Goal: Book appointment/travel/reservation

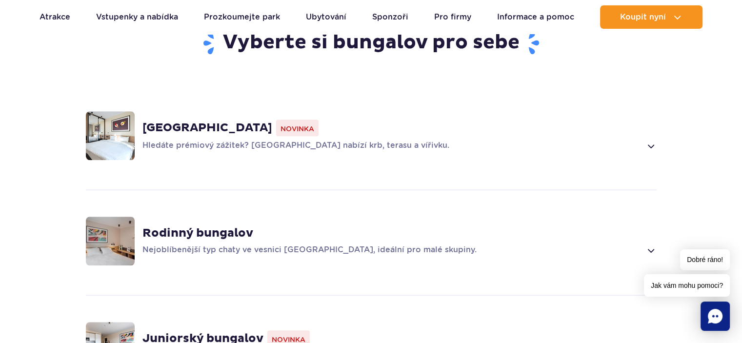
scroll to position [732, 0]
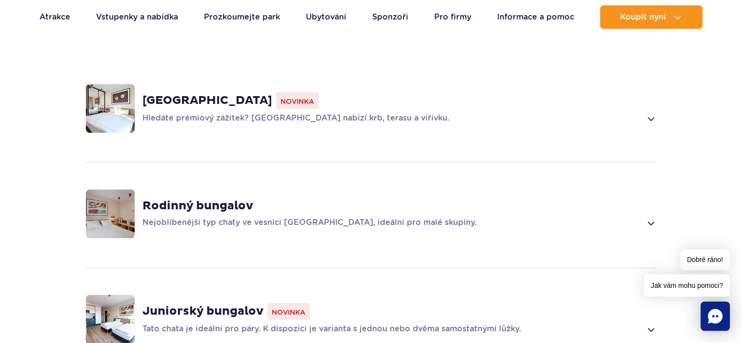
click at [651, 217] on span at bounding box center [650, 223] width 11 height 12
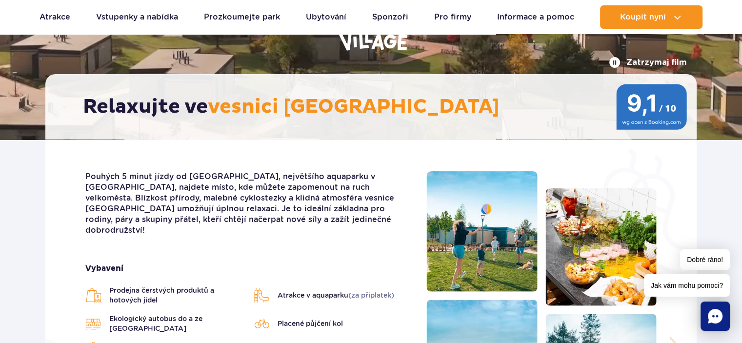
scroll to position [0, 0]
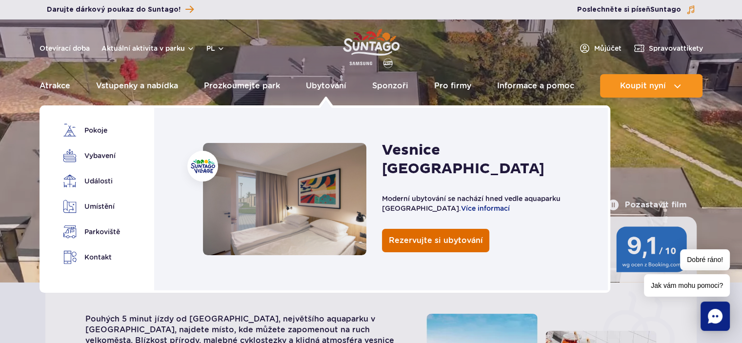
click at [430, 236] on span "Rezervujte si ubytování" at bounding box center [436, 240] width 94 height 9
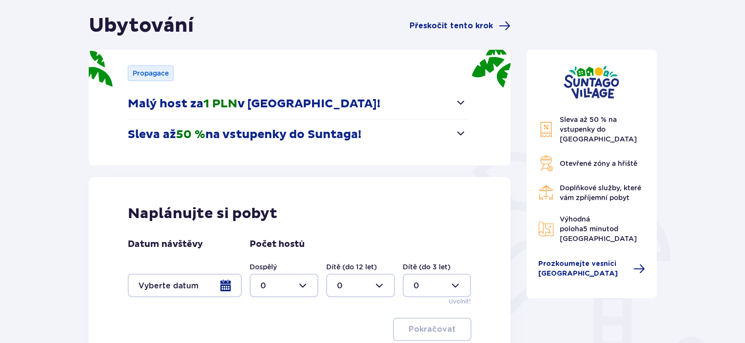
scroll to position [162, 0]
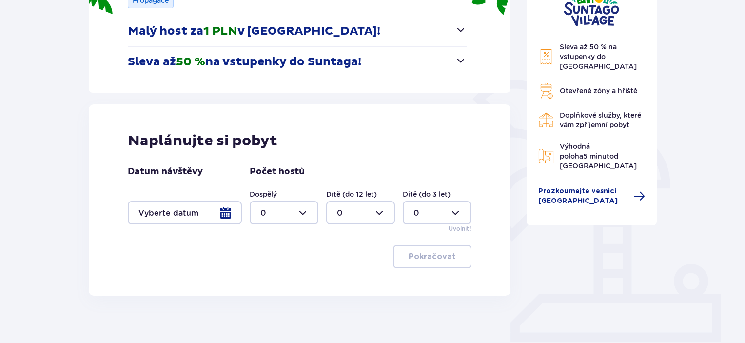
click at [185, 219] on div at bounding box center [185, 212] width 114 height 23
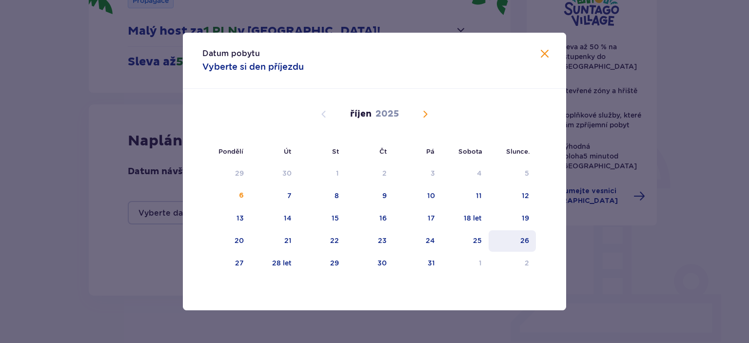
click at [521, 239] on font "26" at bounding box center [524, 241] width 9 height 8
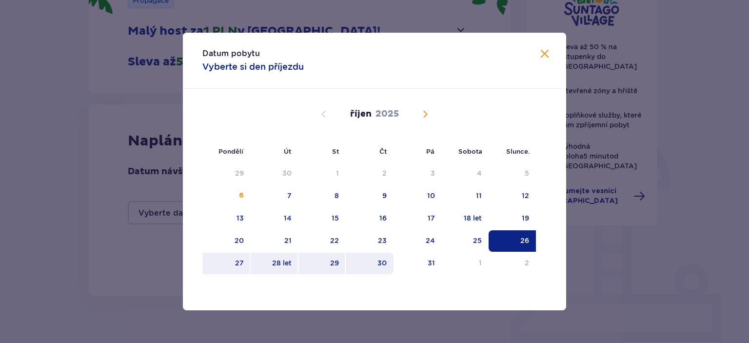
click at [380, 260] on font "30" at bounding box center [382, 263] width 9 height 8
type input "[DATE] - [DATE]"
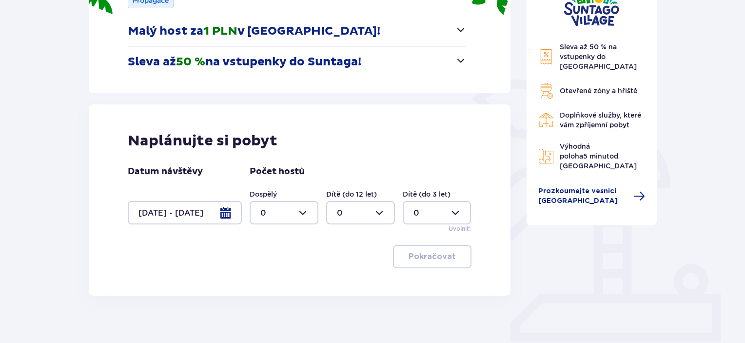
click at [275, 209] on div at bounding box center [284, 212] width 69 height 23
drag, startPoint x: 263, startPoint y: 280, endPoint x: 273, endPoint y: 274, distance: 11.9
click at [263, 280] on font "2" at bounding box center [262, 282] width 5 height 9
type input "2"
click at [371, 214] on div at bounding box center [360, 212] width 69 height 23
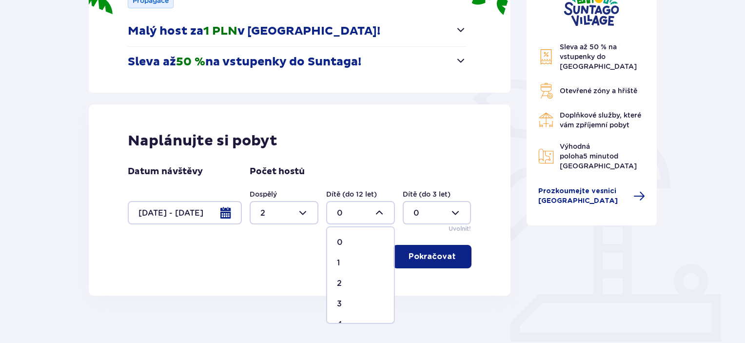
click at [339, 261] on font "1" at bounding box center [338, 262] width 3 height 9
click at [353, 210] on div at bounding box center [360, 212] width 69 height 23
click at [342, 279] on div "2" at bounding box center [360, 283] width 47 height 11
type input "2"
click at [429, 207] on div at bounding box center [437, 212] width 69 height 23
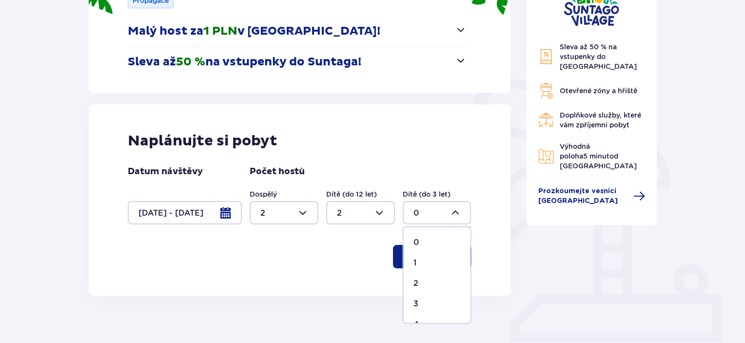
click at [417, 264] on div "1" at bounding box center [437, 263] width 47 height 11
type input "1"
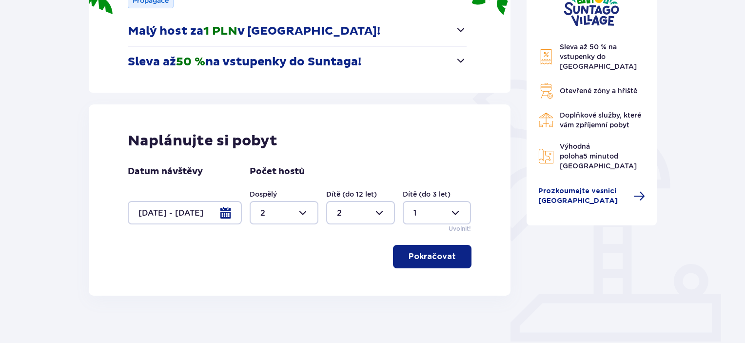
click at [427, 254] on font "Pokračovat" at bounding box center [432, 257] width 47 height 8
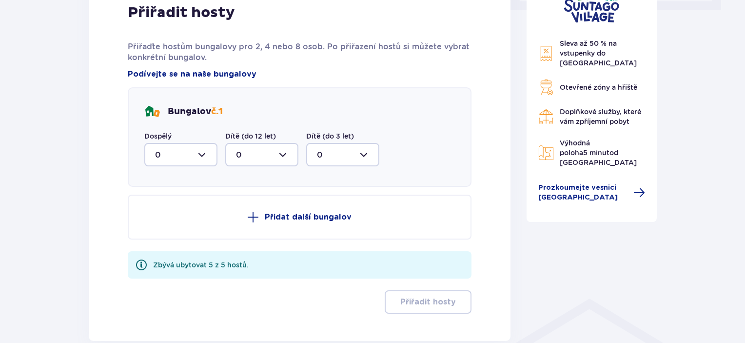
scroll to position [468, 0]
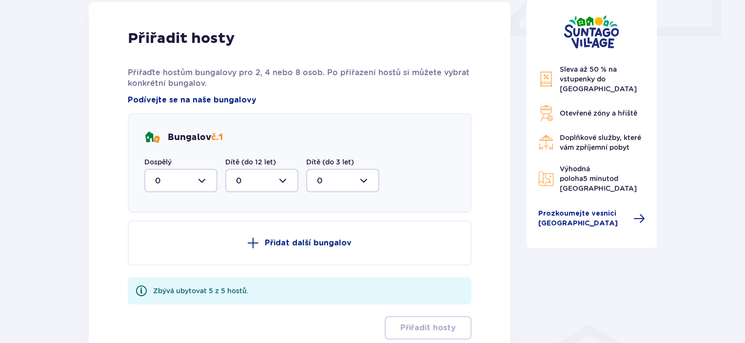
click at [117, 181] on div "Přiřadit hosty Přiřaďte hostům bungalovy pro 2, 4 nebo 8 osob. Po přiřazení hos…" at bounding box center [300, 184] width 422 height 365
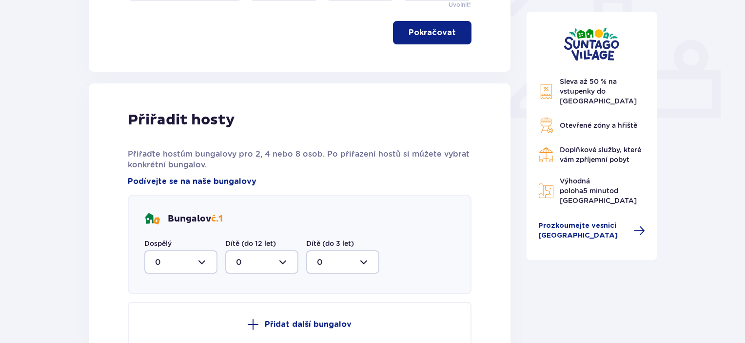
scroll to position [549, 0]
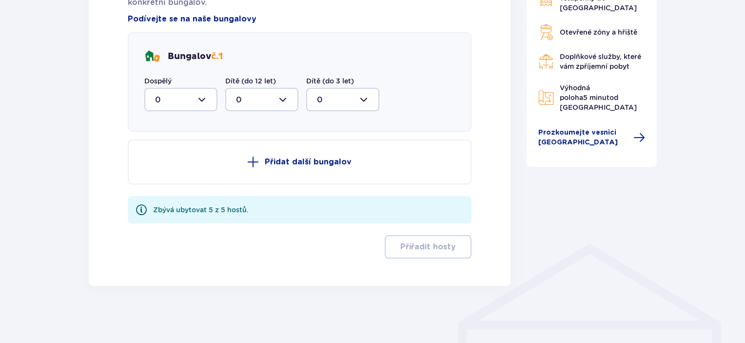
click at [217, 56] on font "č." at bounding box center [214, 56] width 7 height 11
click at [176, 101] on div at bounding box center [180, 99] width 73 height 23
click at [160, 166] on div "2" at bounding box center [181, 170] width 52 height 11
type input "2"
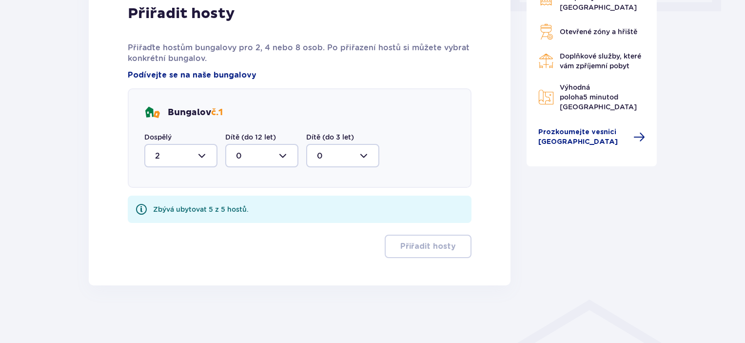
click at [233, 158] on div at bounding box center [261, 155] width 73 height 23
click at [243, 224] on div "2" at bounding box center [262, 226] width 52 height 11
type input "2"
click at [340, 144] on div at bounding box center [342, 155] width 73 height 23
click at [321, 200] on div "1" at bounding box center [343, 205] width 52 height 11
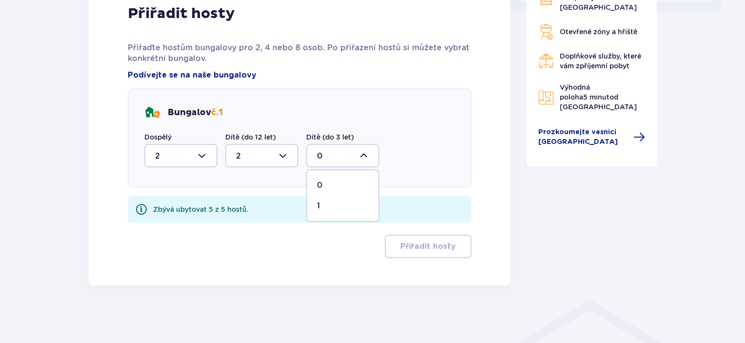
type input "1"
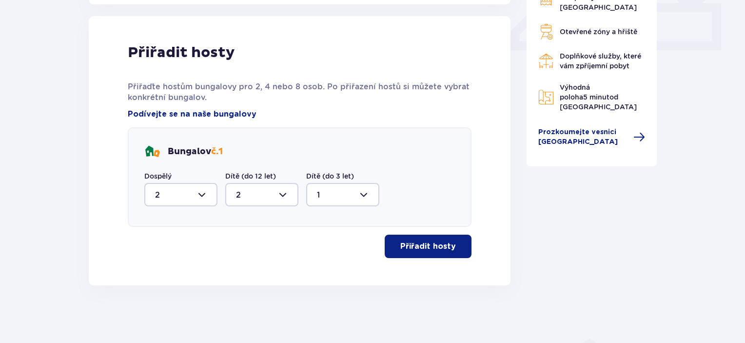
click at [435, 242] on font "Přiřadit hosty" at bounding box center [428, 246] width 56 height 8
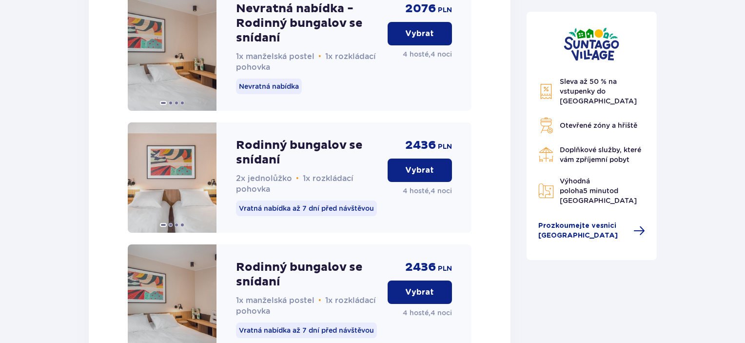
scroll to position [1611, 0]
